Goal: Task Accomplishment & Management: Use online tool/utility

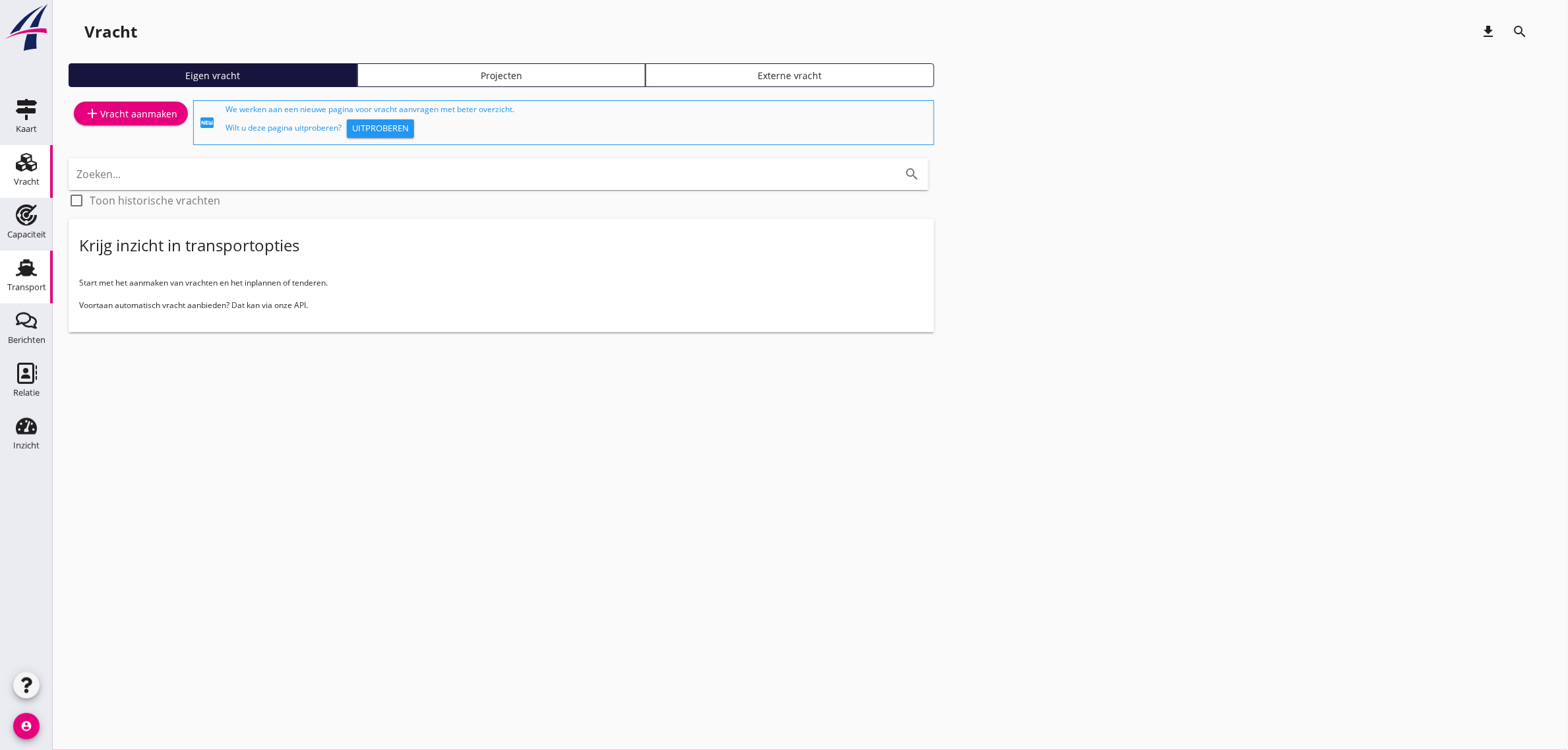
drag, startPoint x: 47, startPoint y: 262, endPoint x: 9, endPoint y: 271, distance: 39.1
click at [47, 262] on link "Transport Transport" at bounding box center [26, 277] width 53 height 53
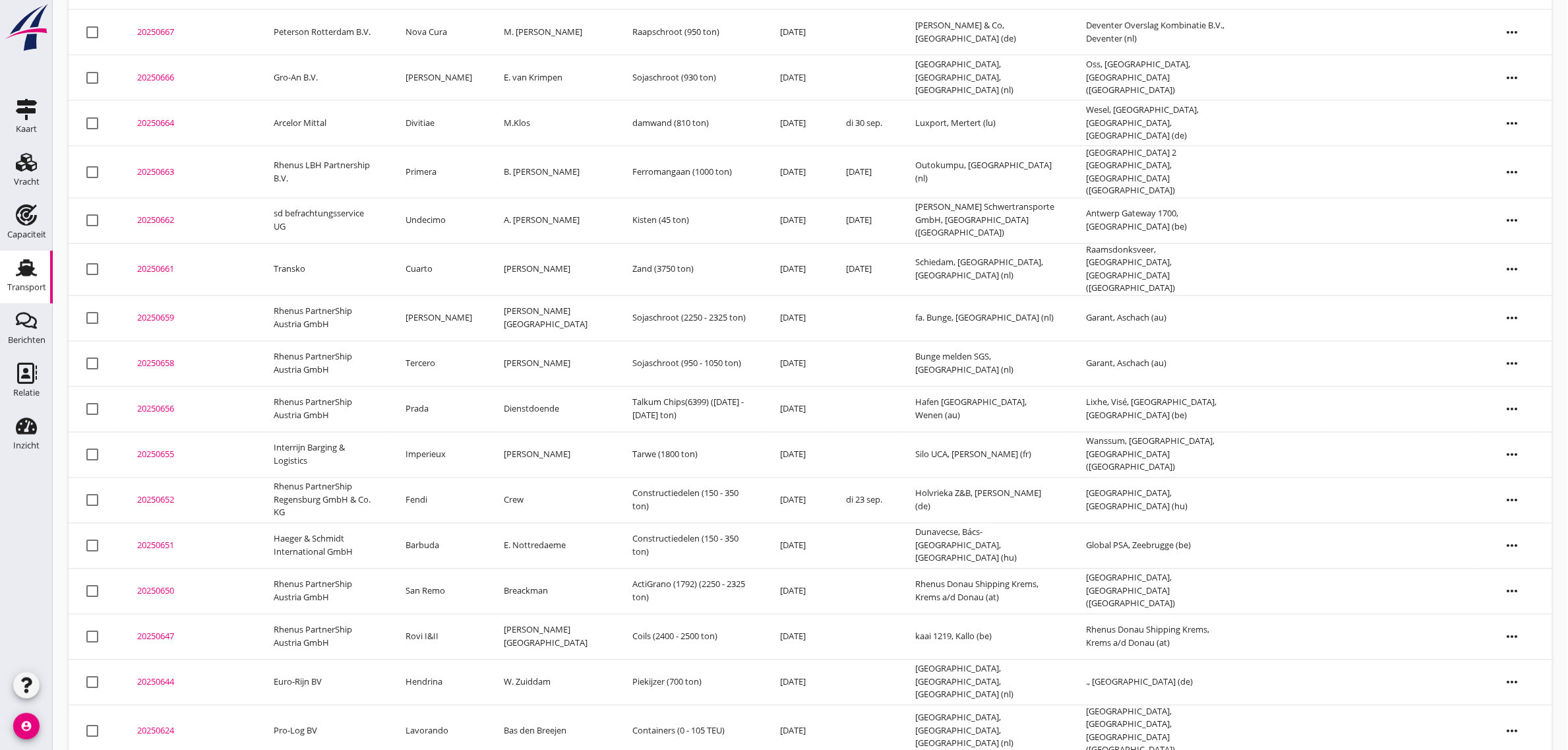
scroll to position [853, 0]
click at [443, 618] on td "Rovi I&II" at bounding box center [439, 636] width 98 height 46
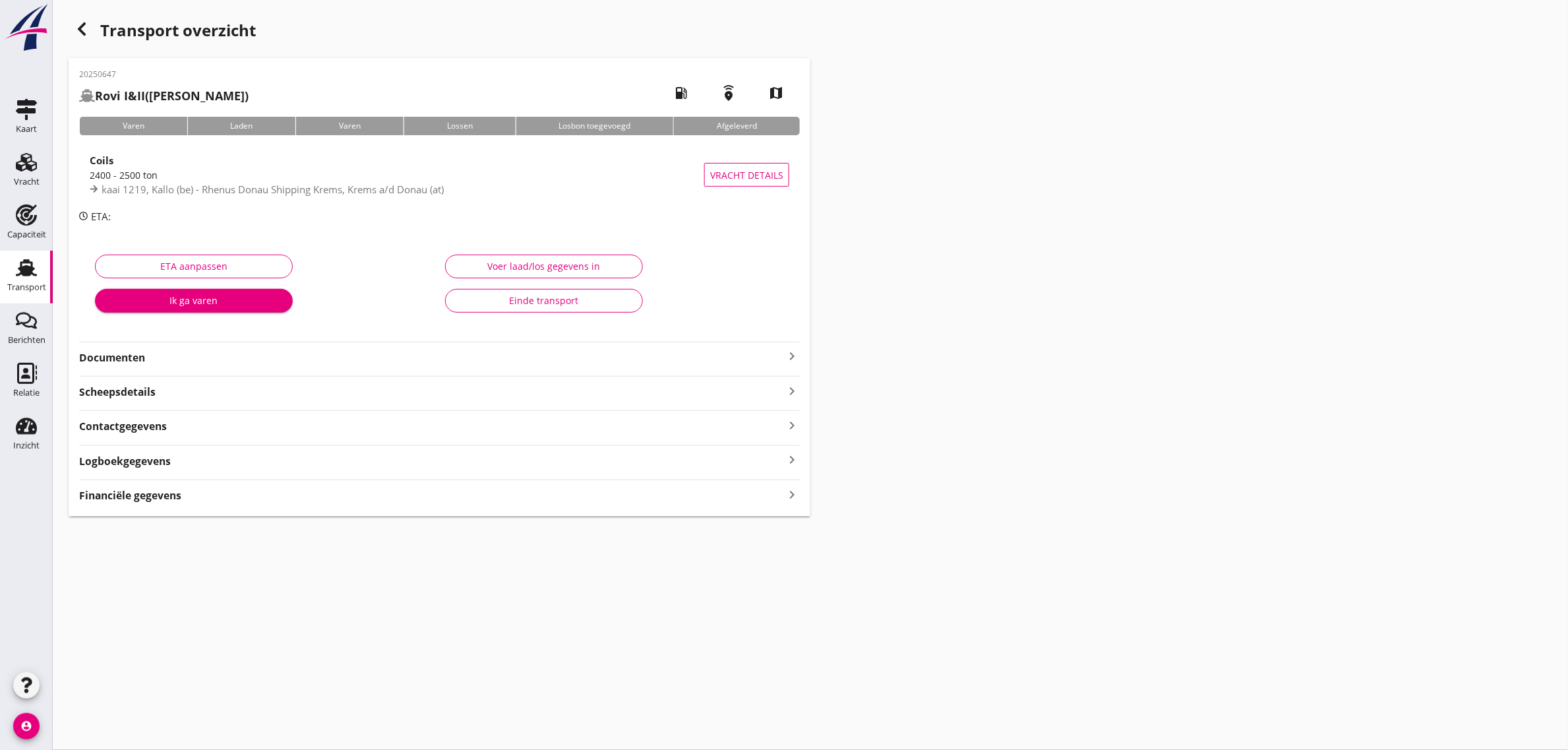
click at [558, 293] on div "Einde transport" at bounding box center [544, 300] width 175 height 14
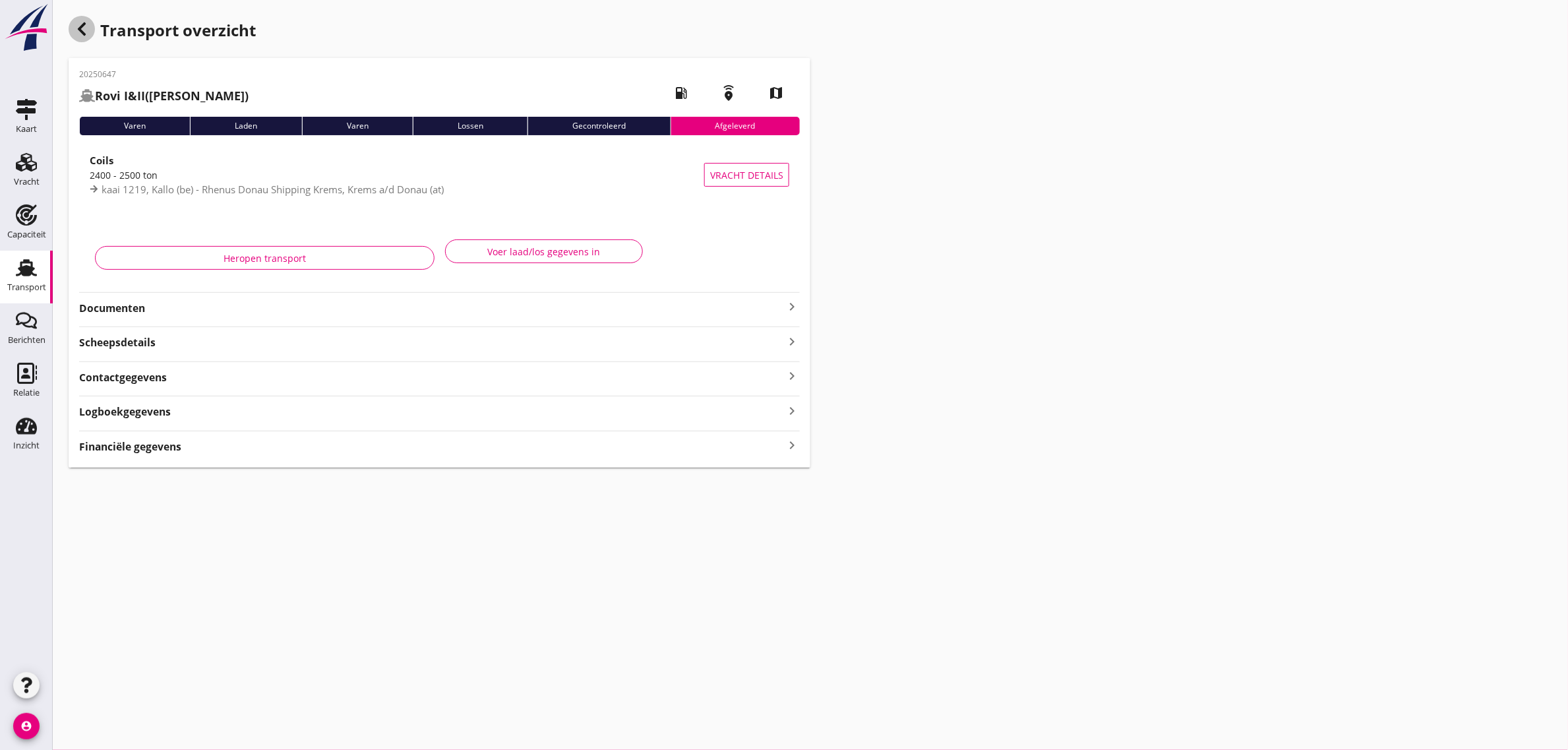
click at [72, 31] on div "button" at bounding box center [82, 29] width 26 height 26
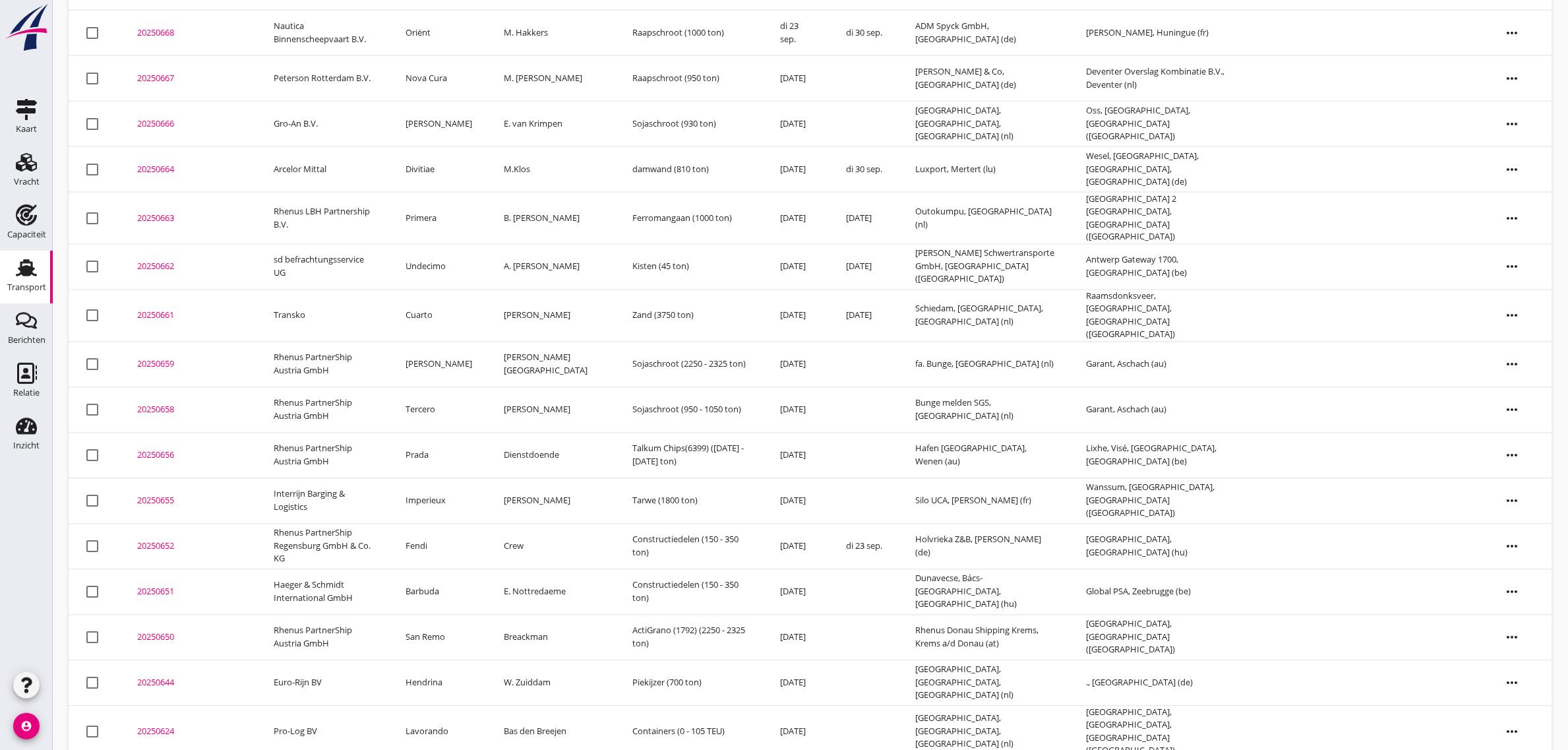
scroll to position [807, 0]
click at [429, 529] on td "Fendi" at bounding box center [439, 546] width 98 height 46
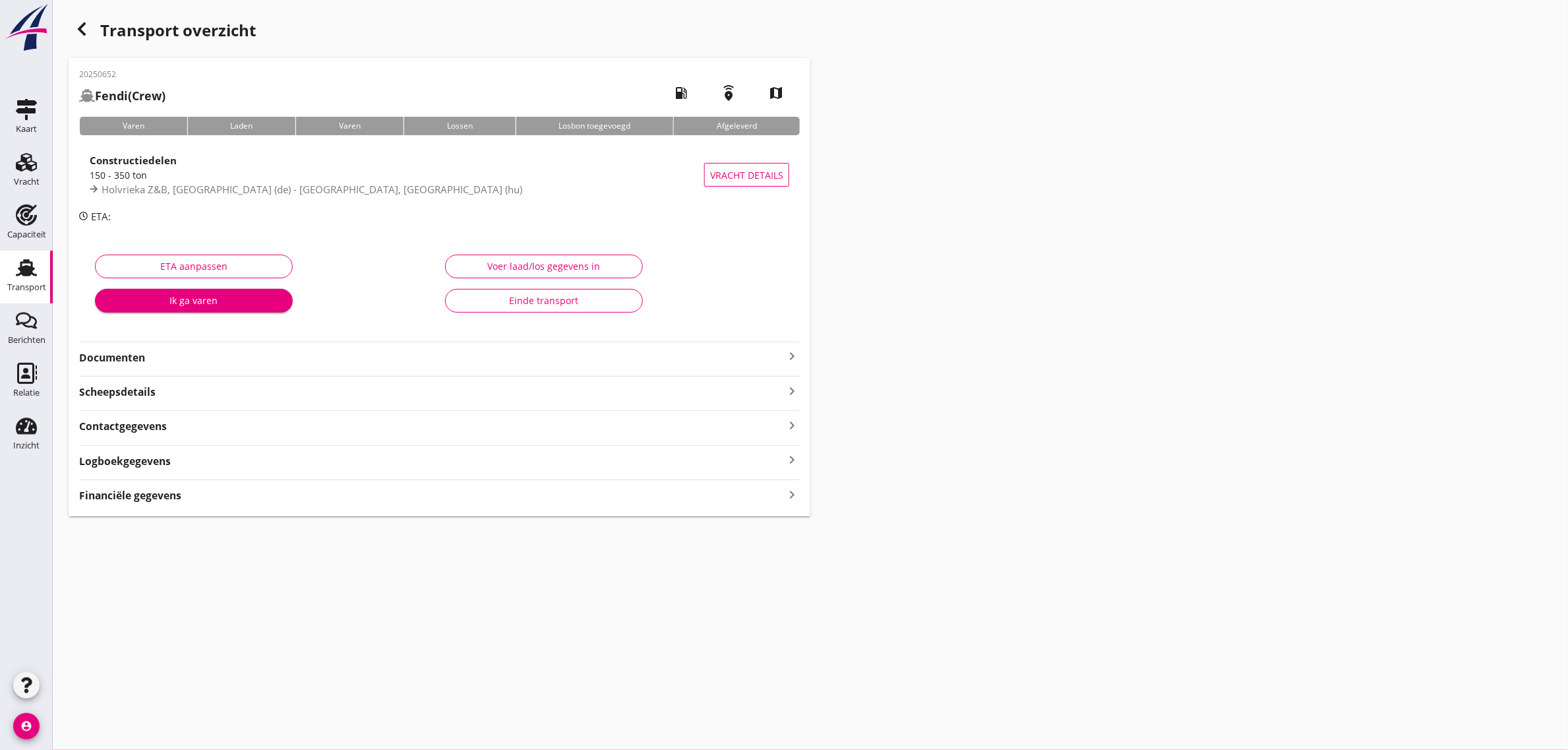
click at [506, 301] on div "Einde transport" at bounding box center [544, 300] width 175 height 14
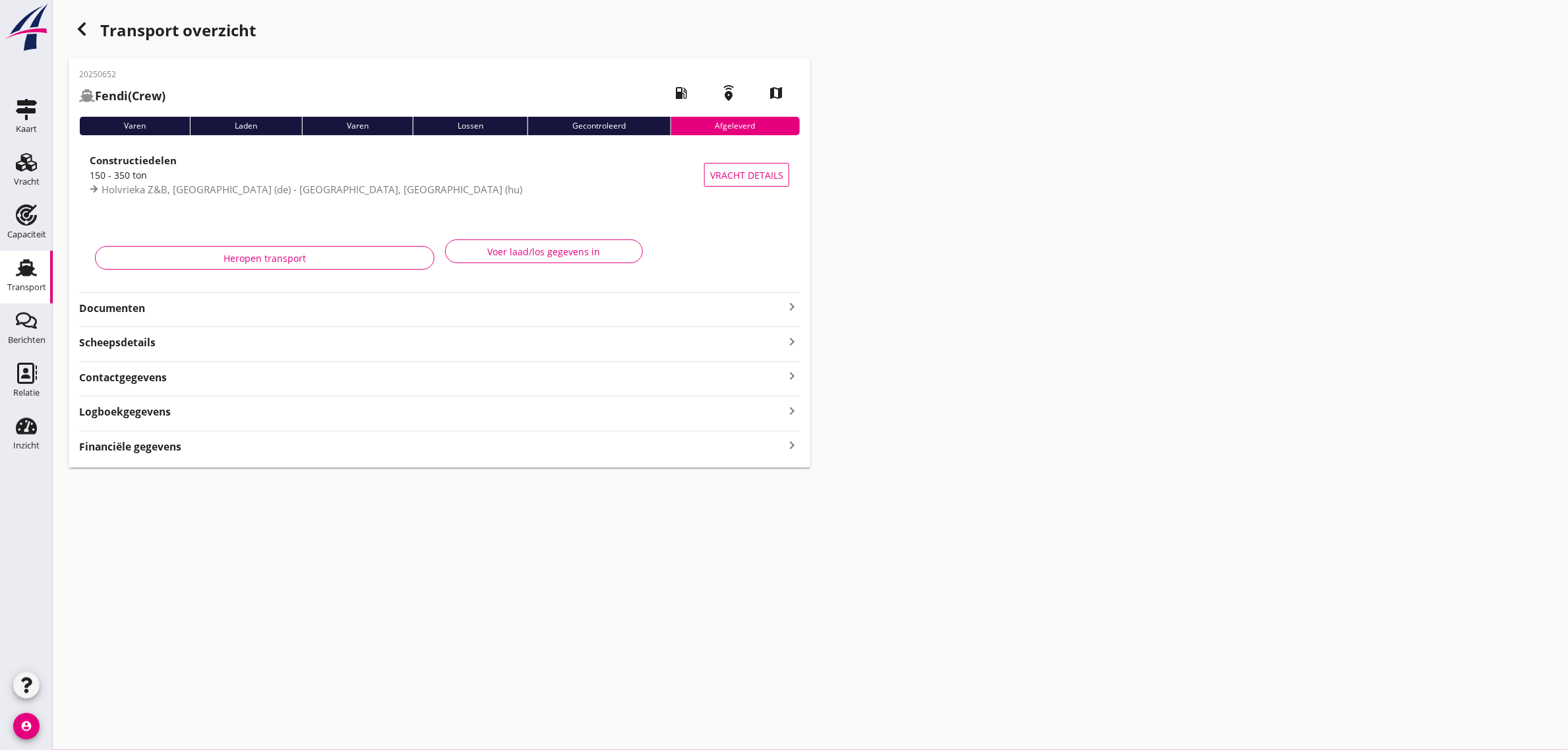
click at [84, 33] on icon "button" at bounding box center [82, 29] width 16 height 16
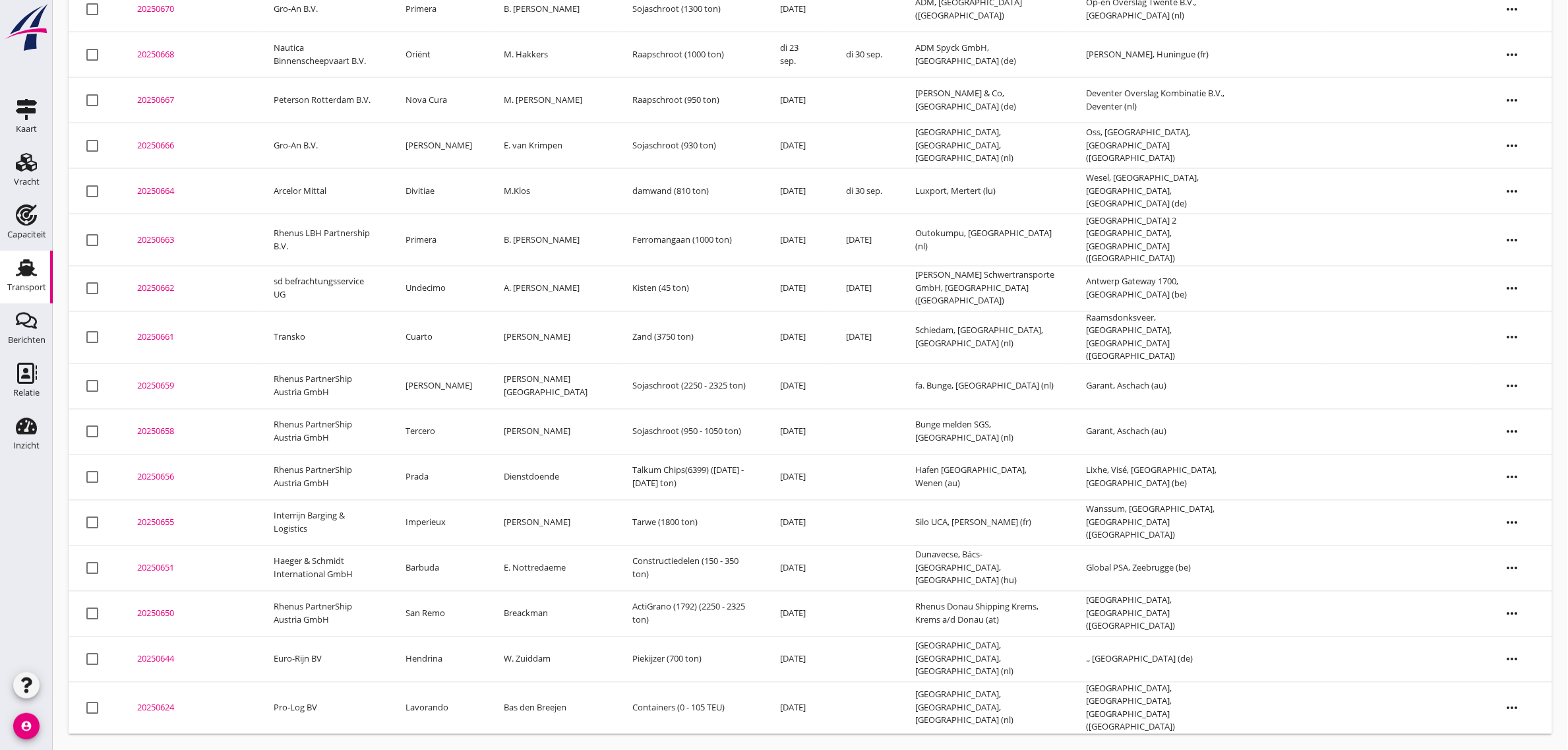
scroll to position [762, 0]
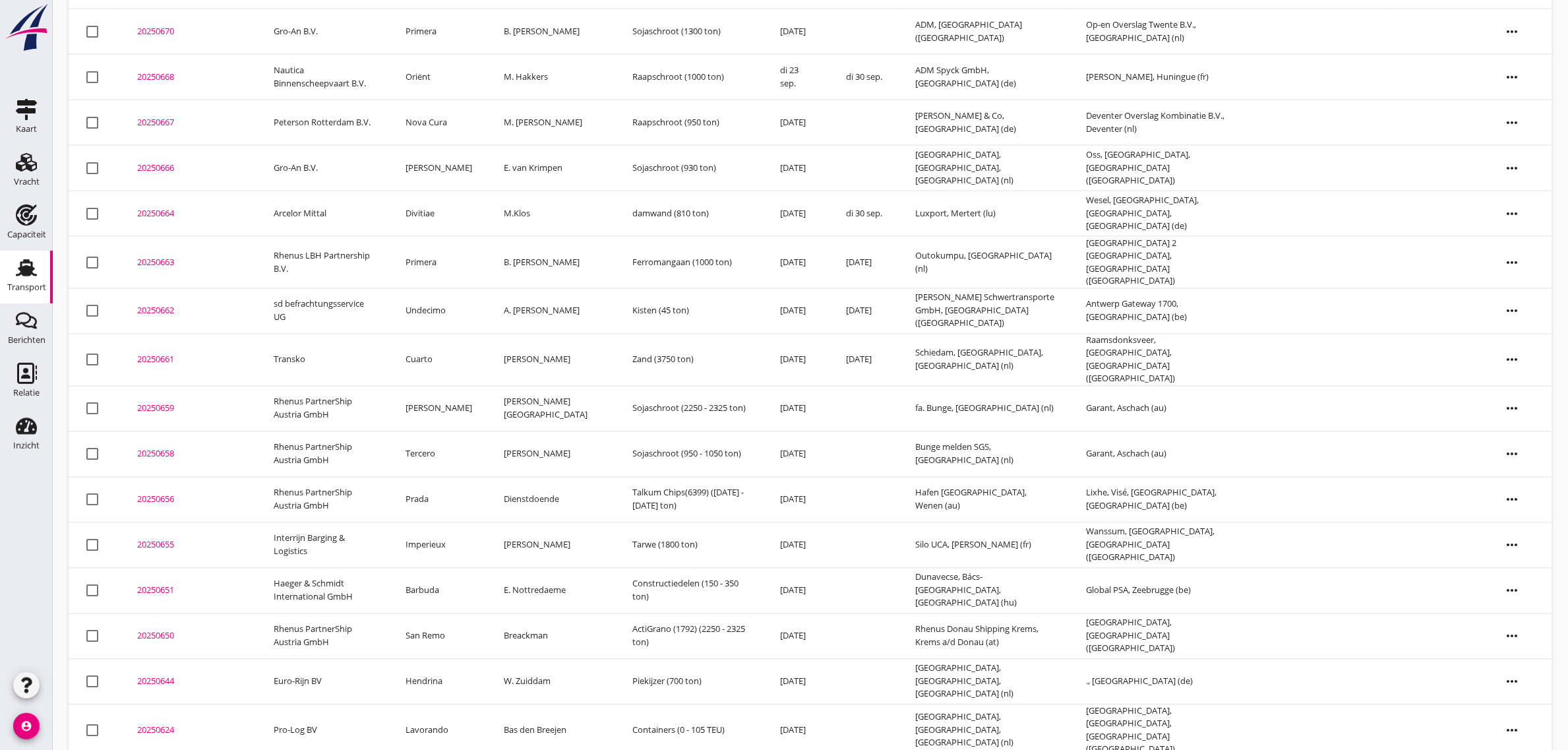
click at [444, 526] on td "Imperieux" at bounding box center [439, 545] width 98 height 46
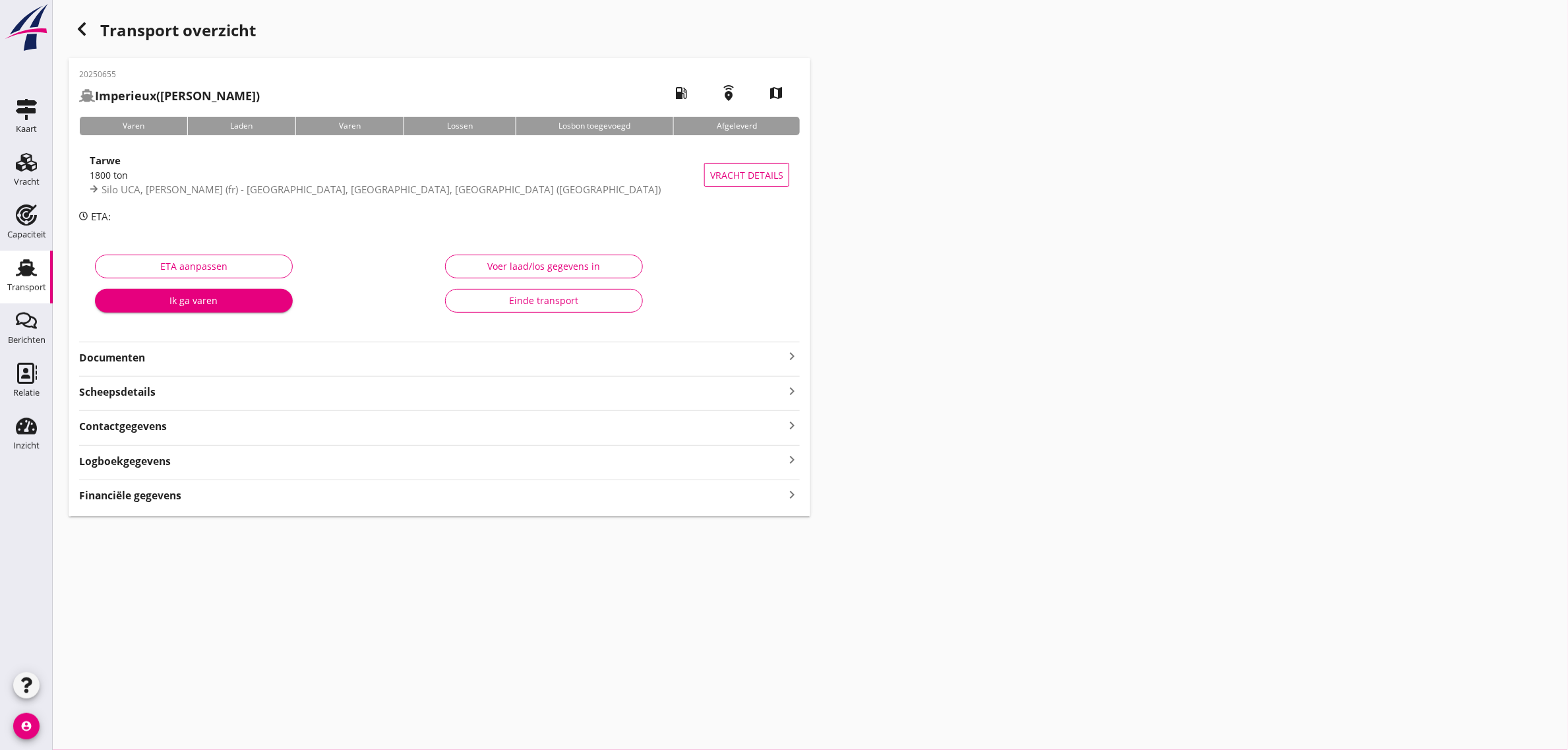
click at [537, 298] on div "Einde transport" at bounding box center [544, 300] width 175 height 14
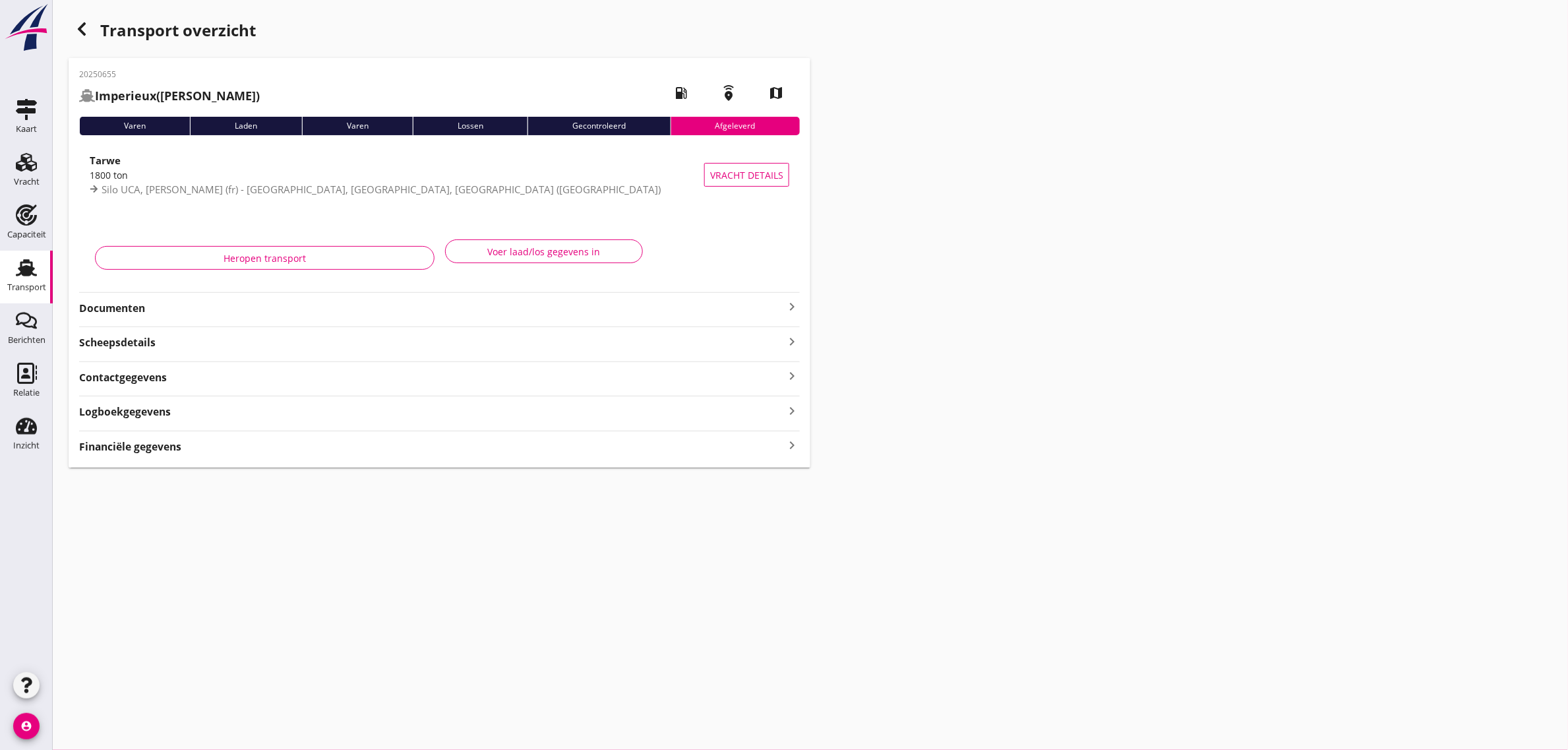
click at [80, 31] on icon "button" at bounding box center [82, 29] width 16 height 16
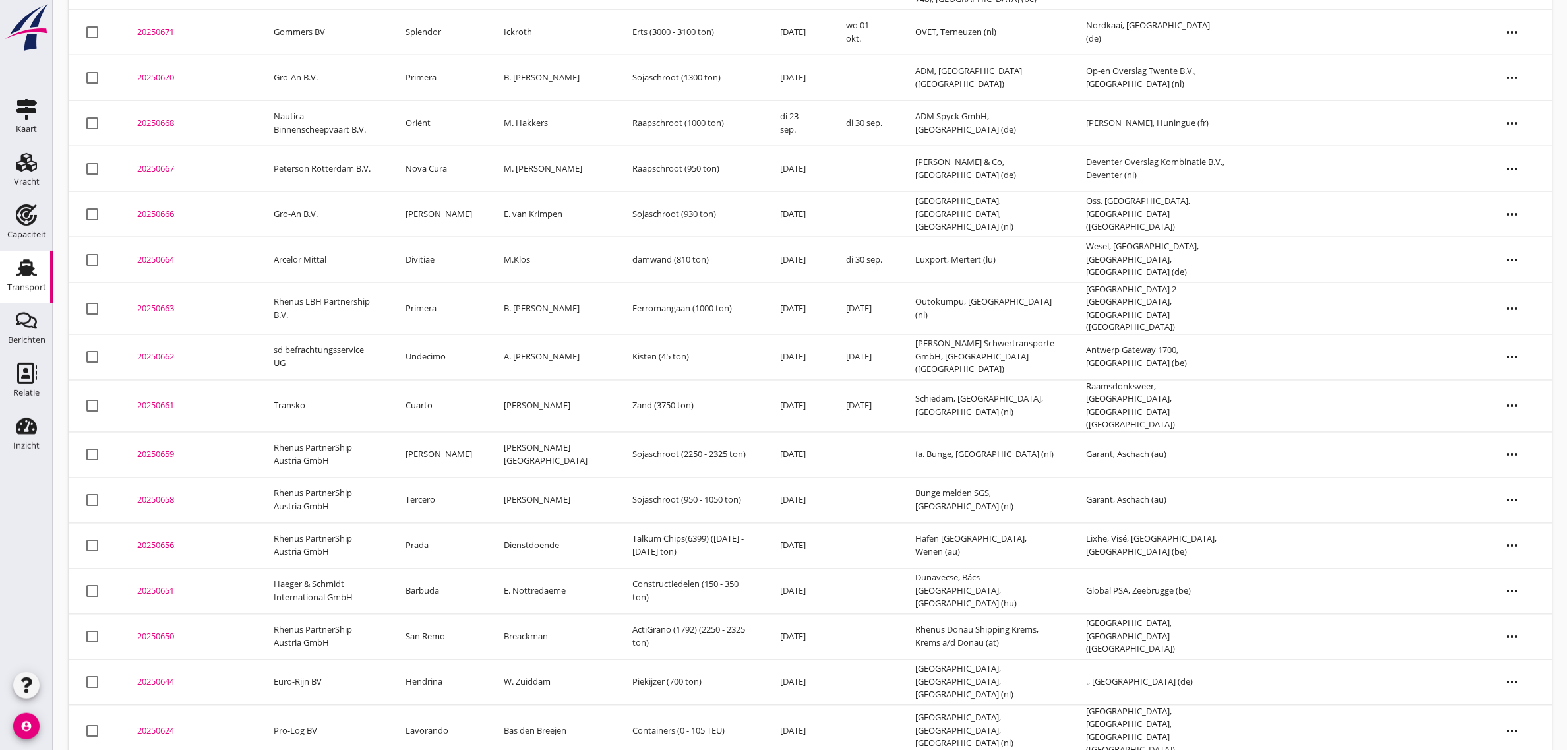
scroll to position [716, 0]
click at [438, 393] on td "Cuarto" at bounding box center [439, 405] width 98 height 52
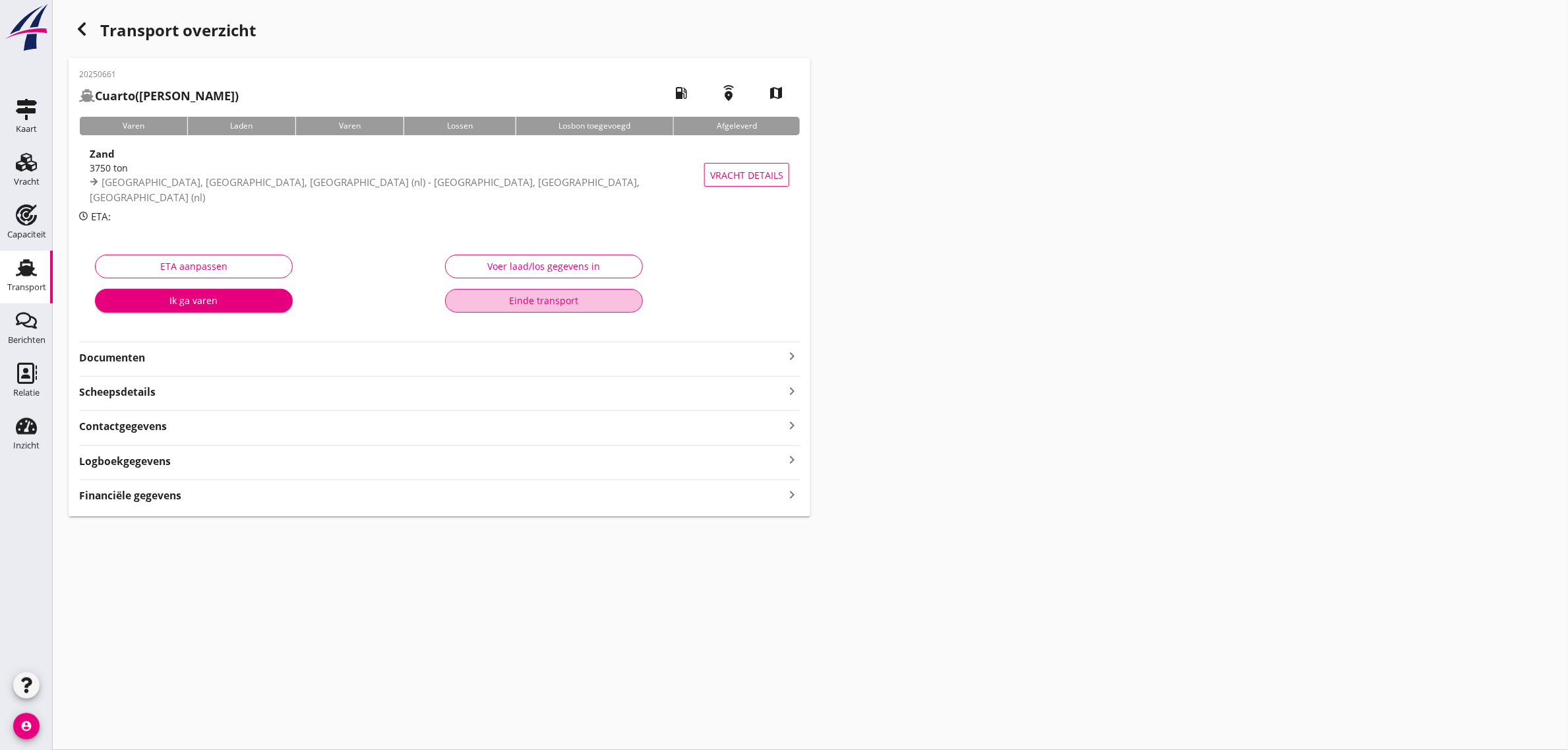
click at [539, 293] on div "Einde transport" at bounding box center [544, 300] width 175 height 14
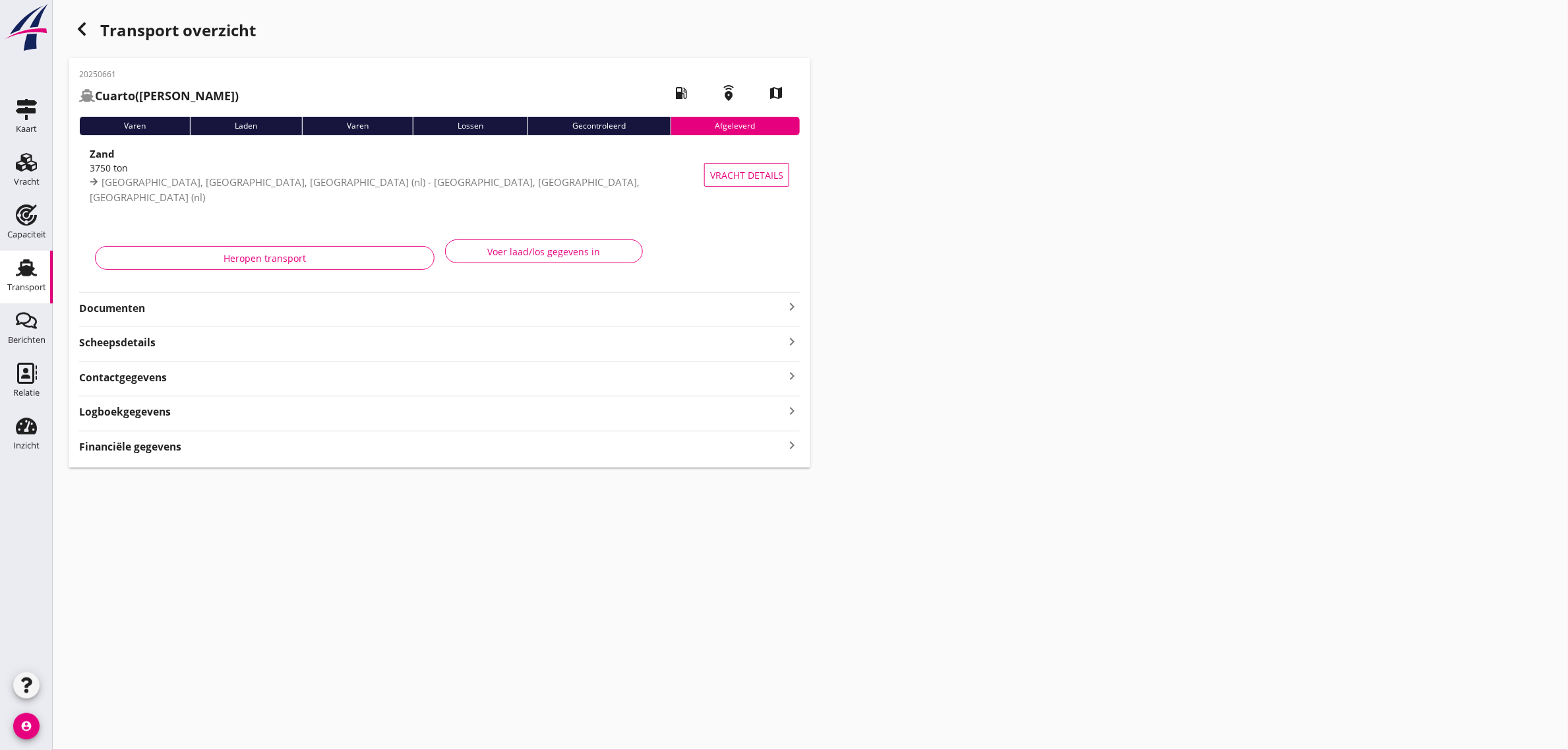
click at [80, 27] on use "button" at bounding box center [82, 29] width 8 height 13
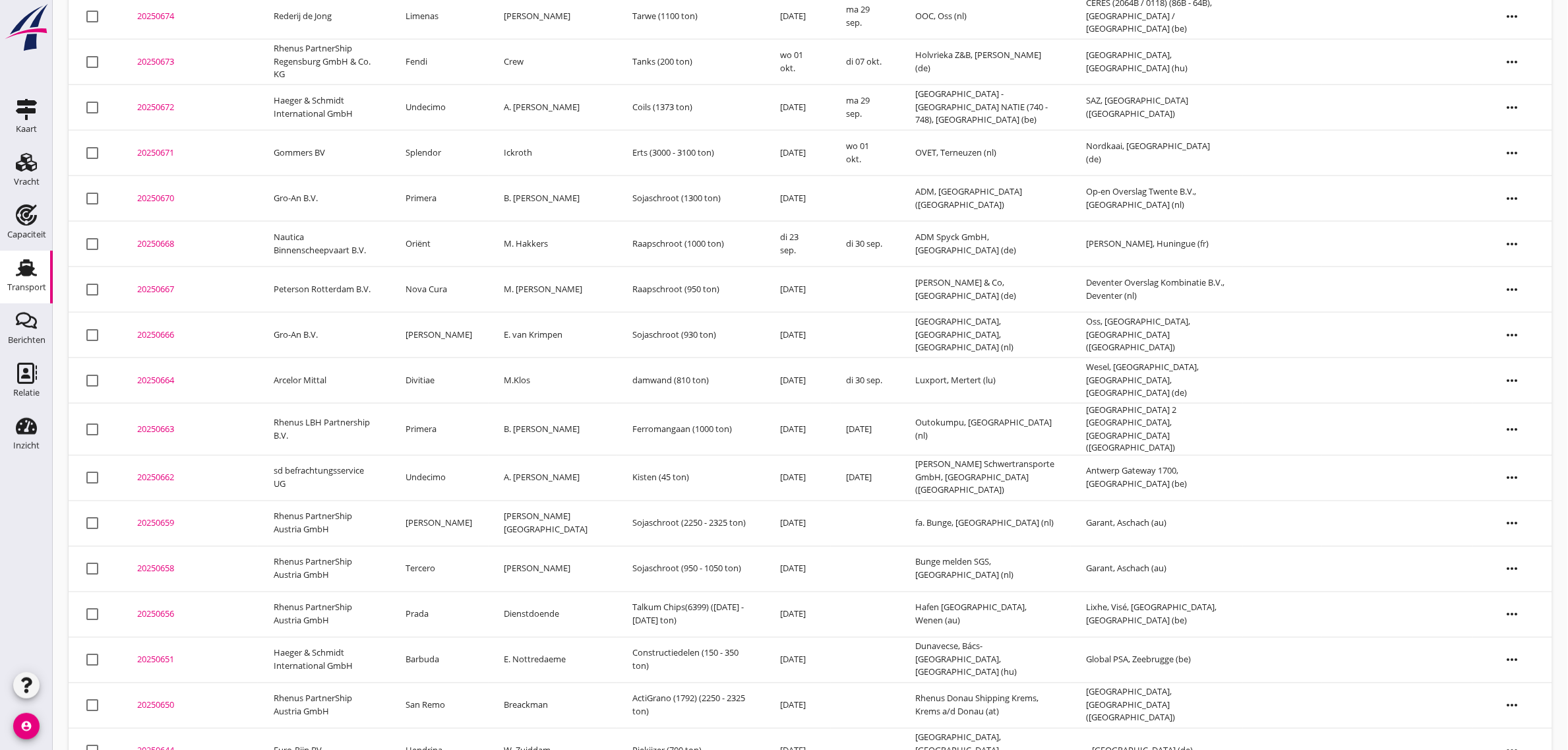
scroll to position [671, 0]
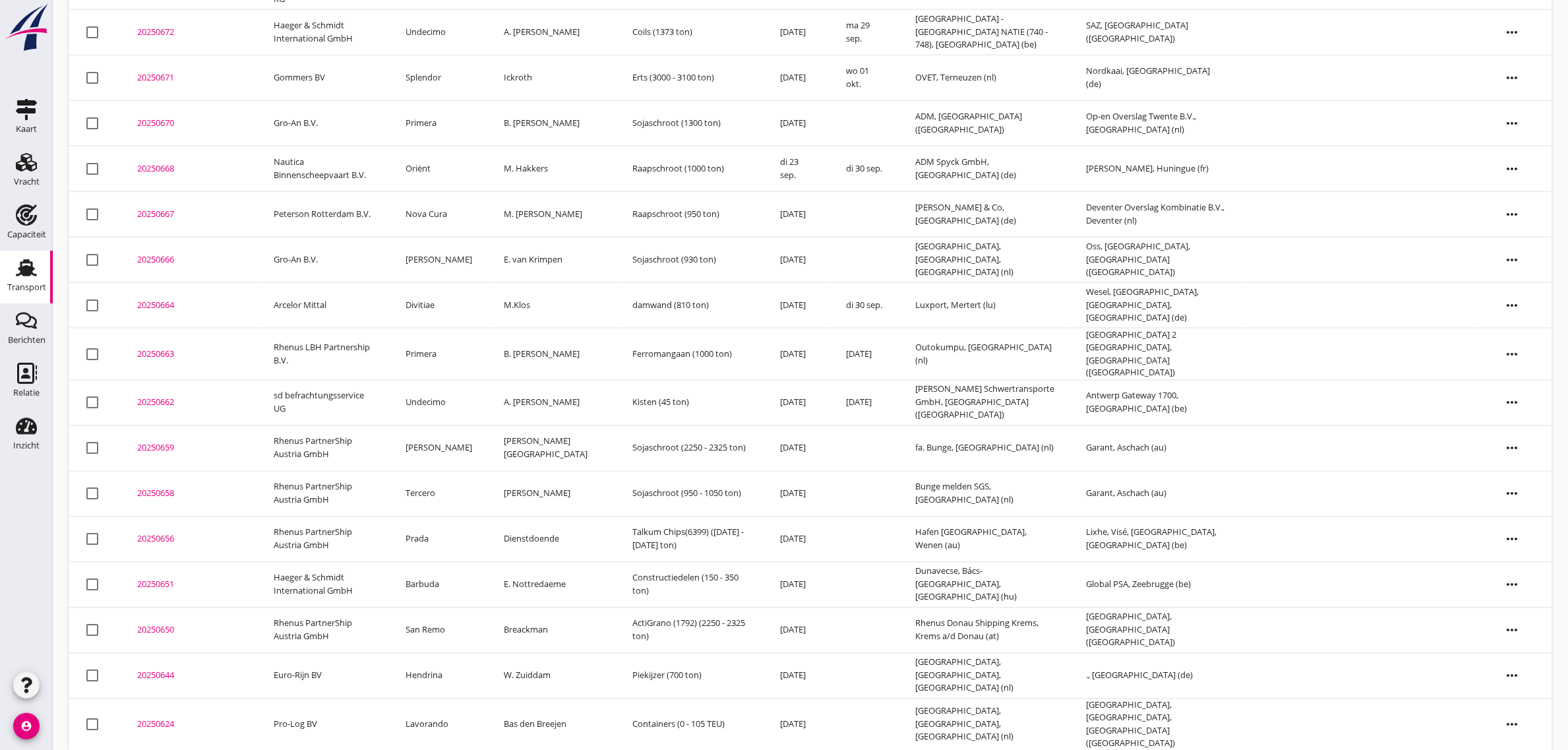
click at [314, 391] on td "sd befrachtungsservice UG" at bounding box center [323, 403] width 132 height 46
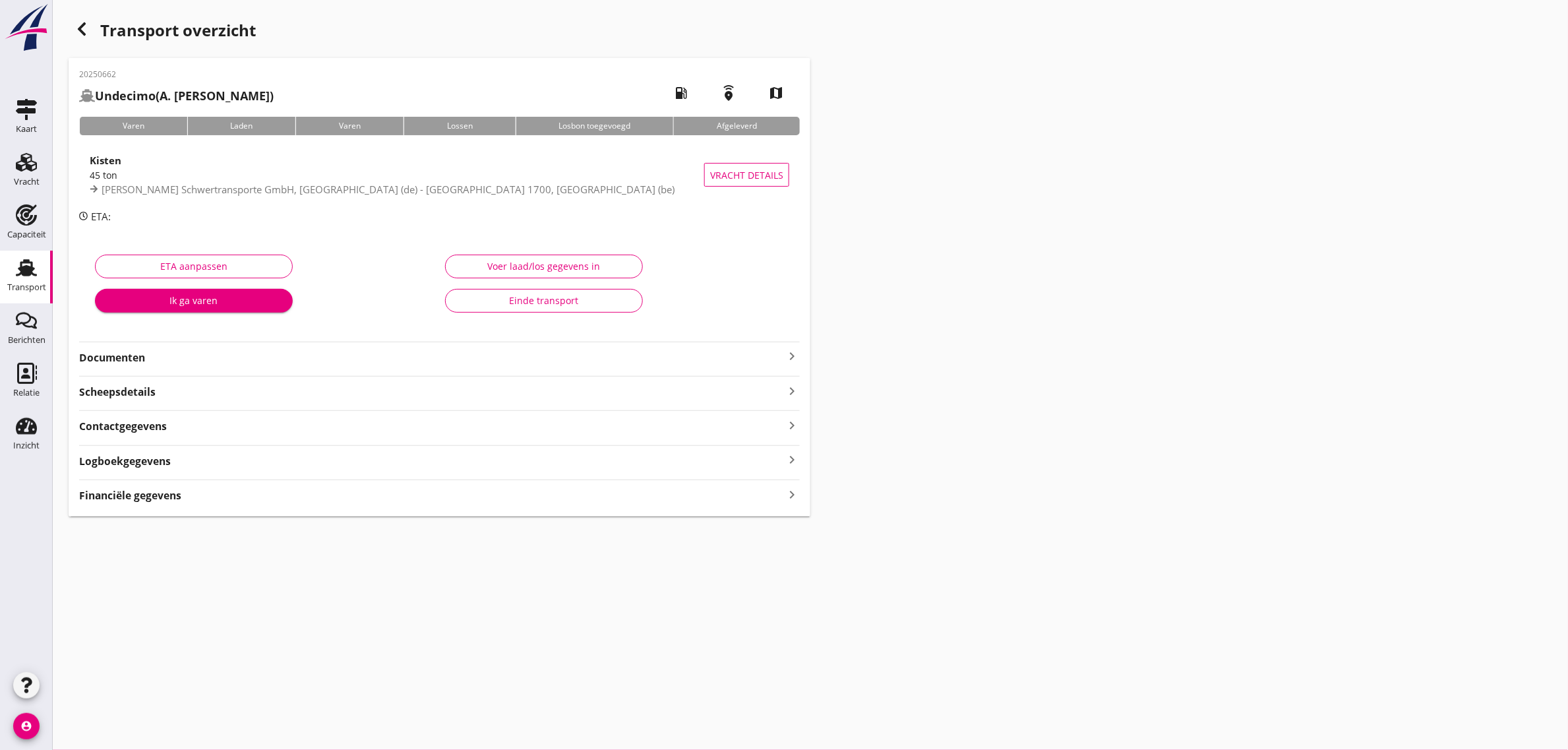
click at [480, 303] on div "Einde transport" at bounding box center [544, 300] width 175 height 14
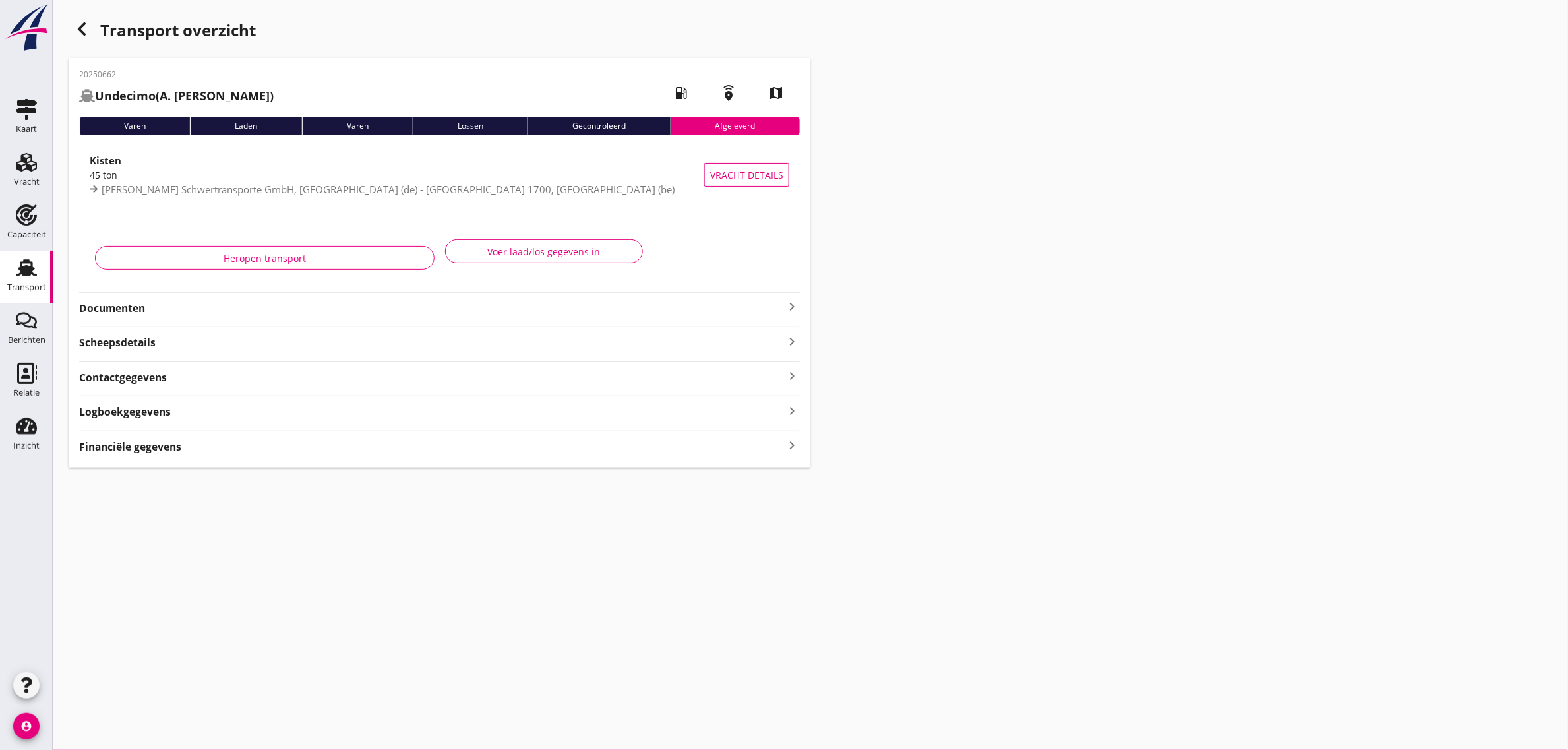
click at [79, 26] on icon "button" at bounding box center [82, 29] width 16 height 16
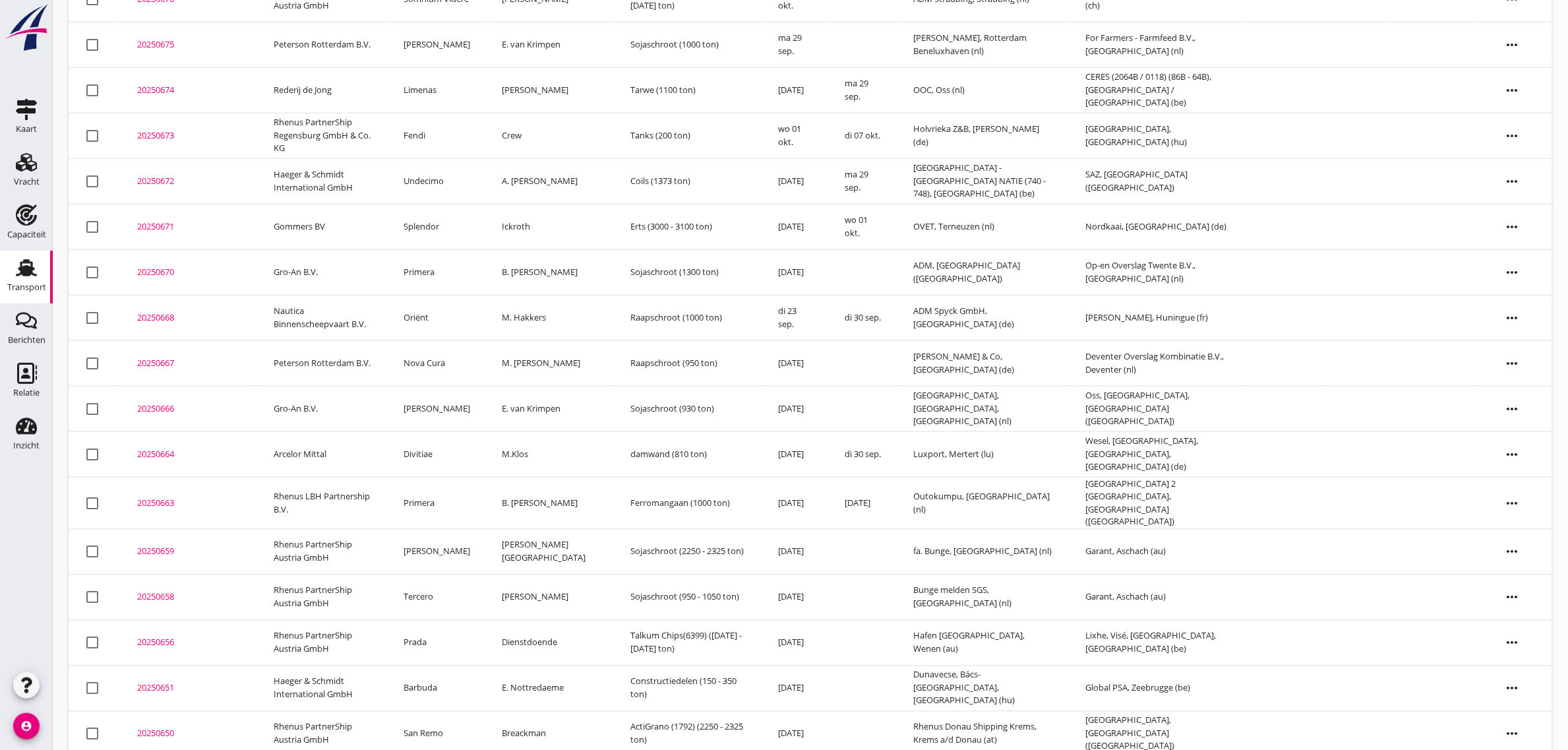
scroll to position [625, 0]
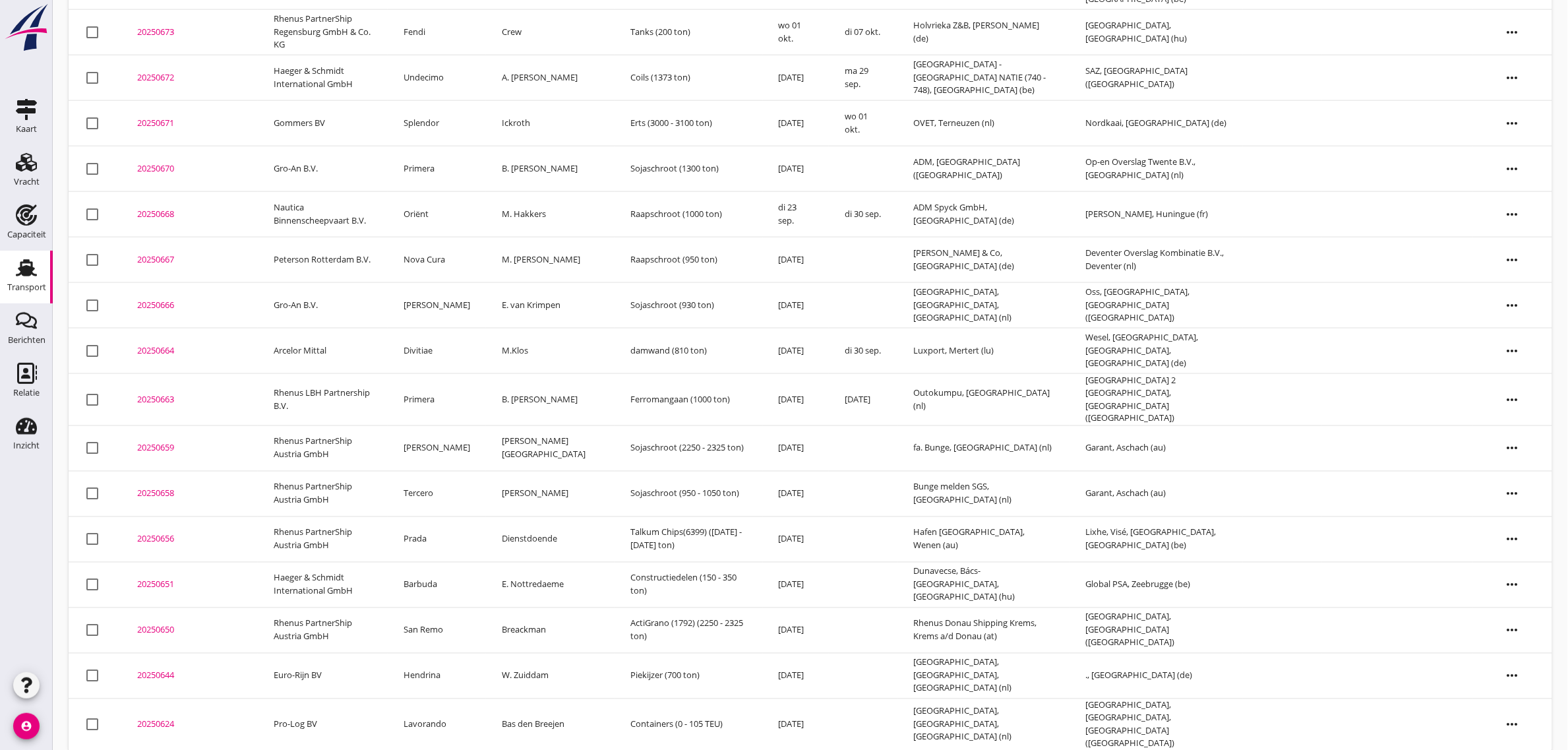
click at [289, 391] on td "Rhenus LBH Partnership B.V." at bounding box center [323, 399] width 130 height 52
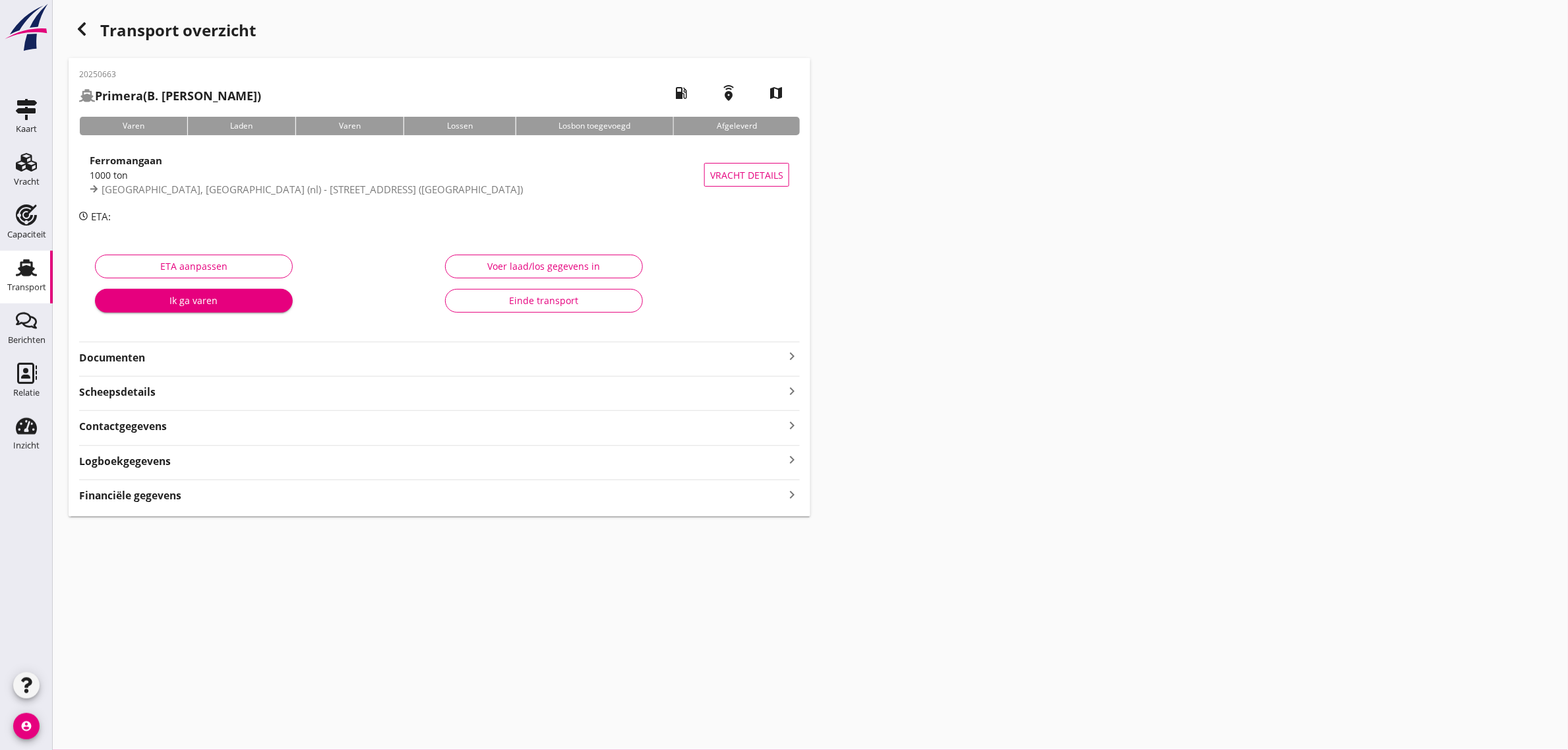
click at [613, 304] on div "Einde transport" at bounding box center [544, 300] width 175 height 14
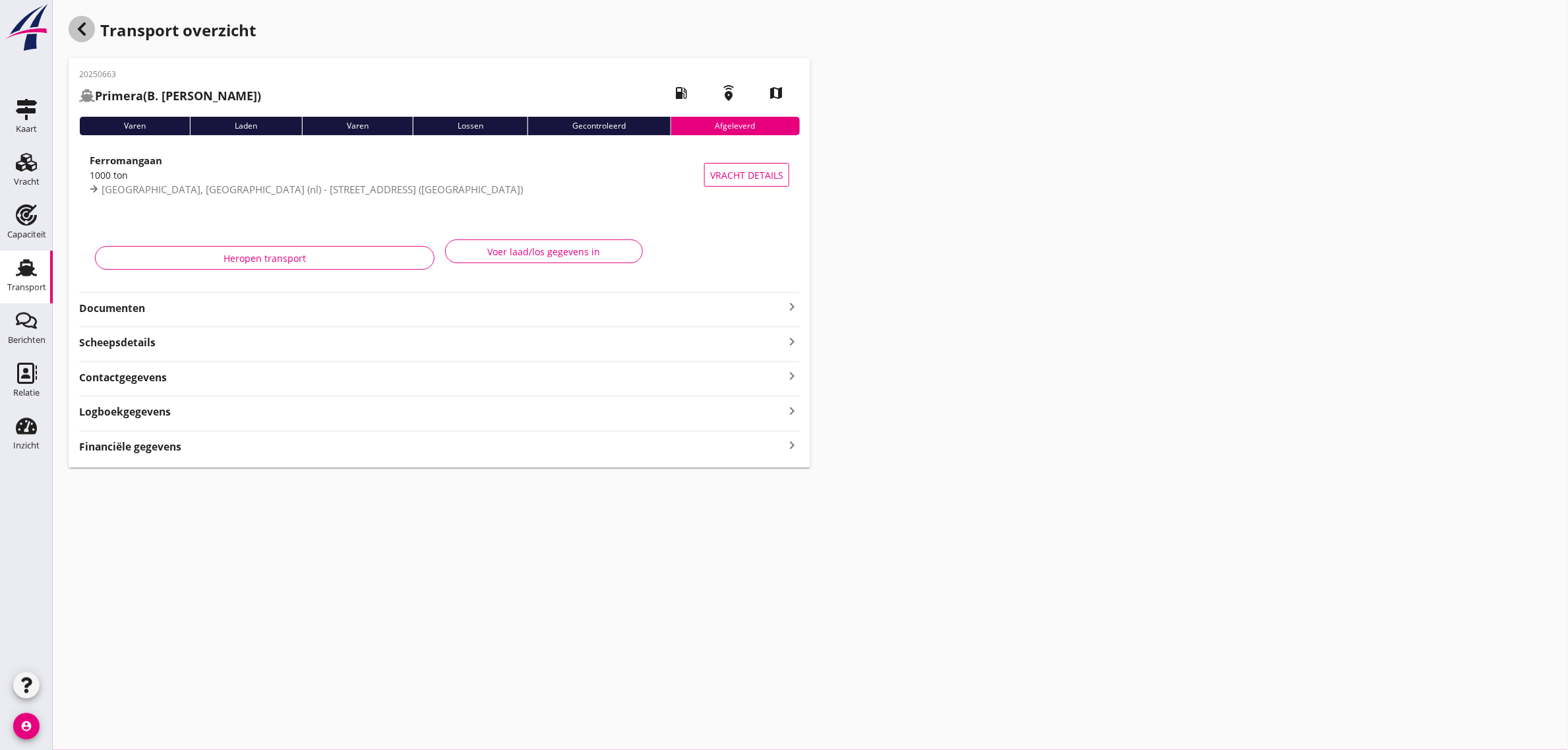
click at [77, 27] on icon "button" at bounding box center [82, 29] width 16 height 16
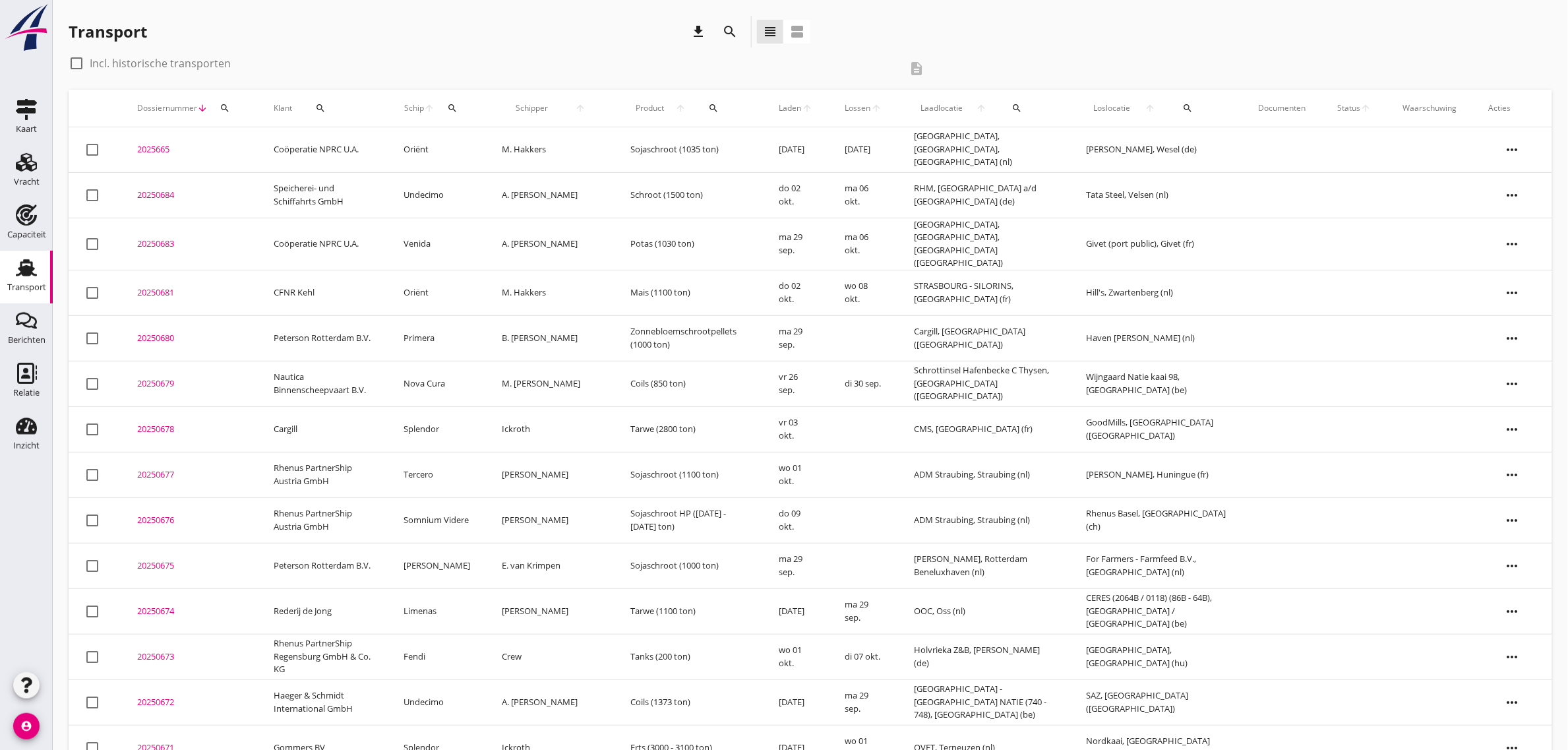
click at [326, 142] on td "Coöperatie NPRC U.A." at bounding box center [323, 150] width 130 height 46
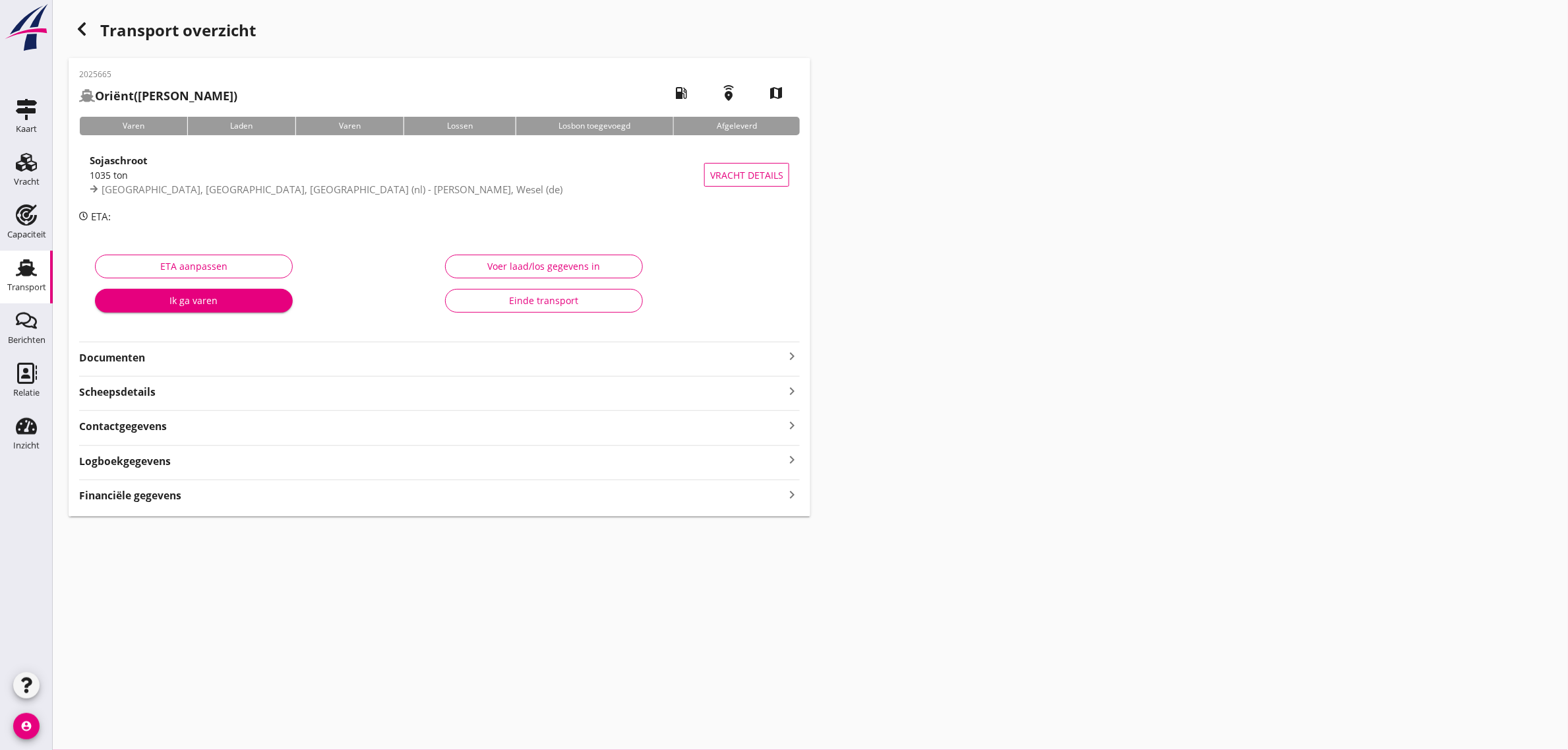
click at [516, 301] on div "Einde transport" at bounding box center [544, 300] width 175 height 14
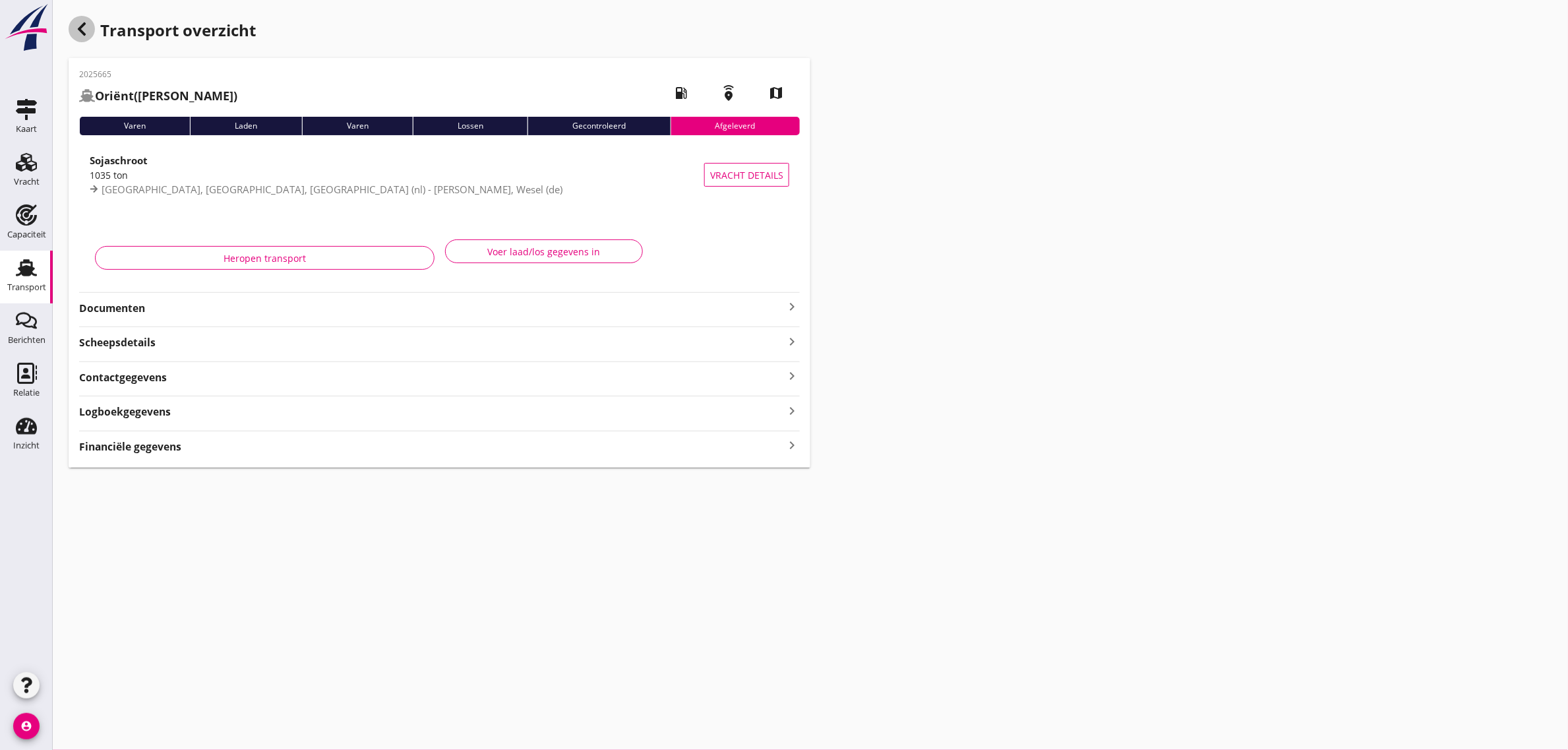
click at [80, 26] on icon "button" at bounding box center [82, 29] width 16 height 16
